Goal: Task Accomplishment & Management: Manage account settings

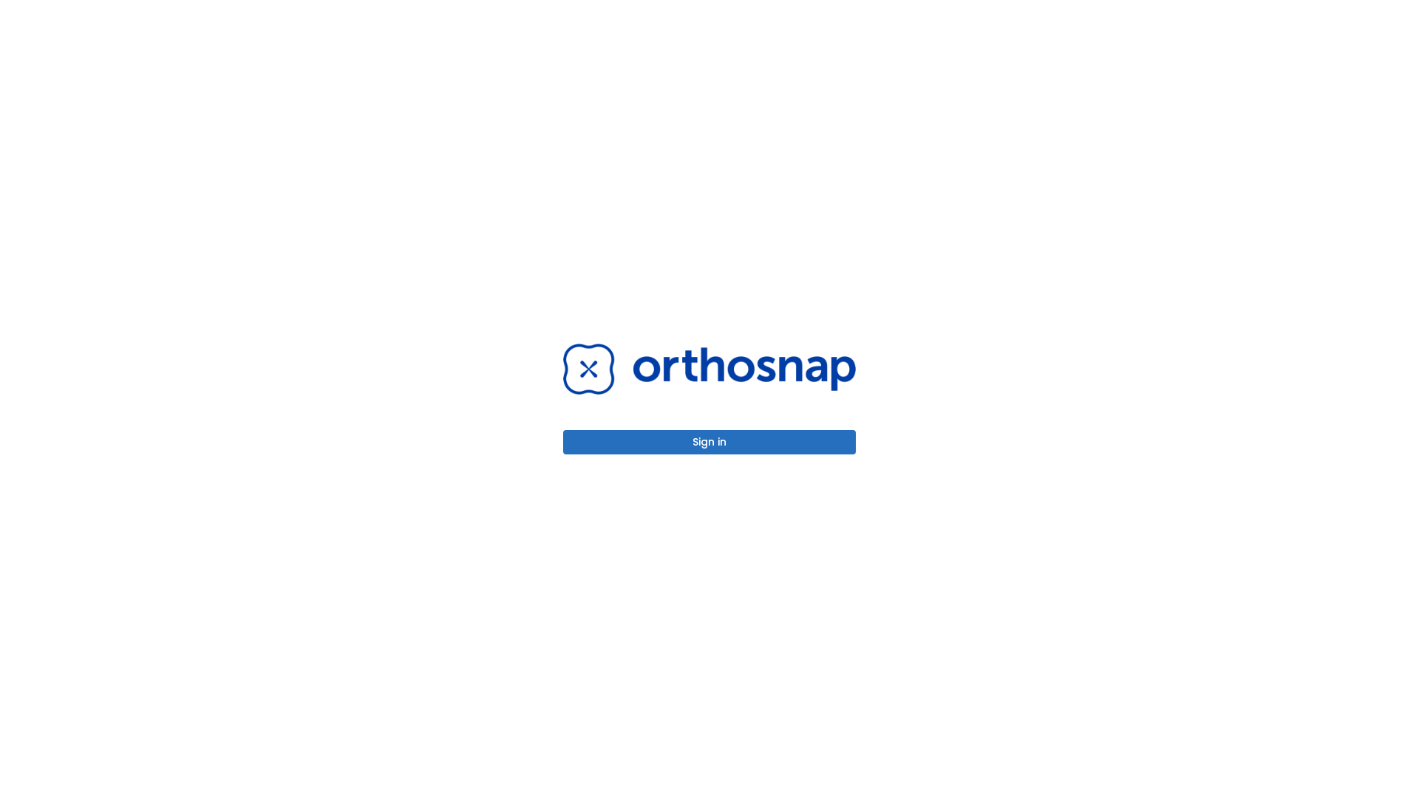
click at [710, 442] on button "Sign in" at bounding box center [709, 442] width 293 height 24
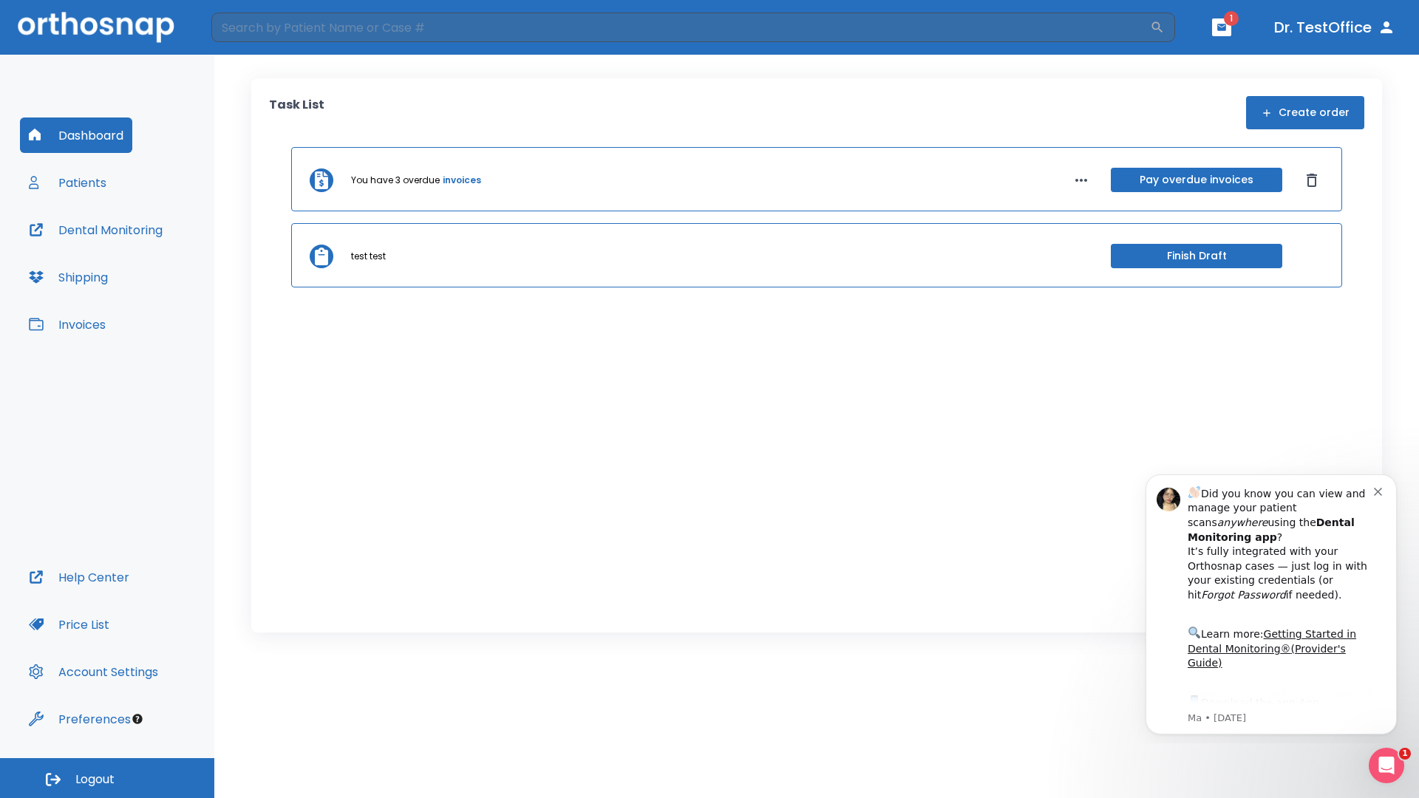
click at [107, 778] on span "Logout" at bounding box center [94, 780] width 39 height 16
